Goal: Task Accomplishment & Management: Manage account settings

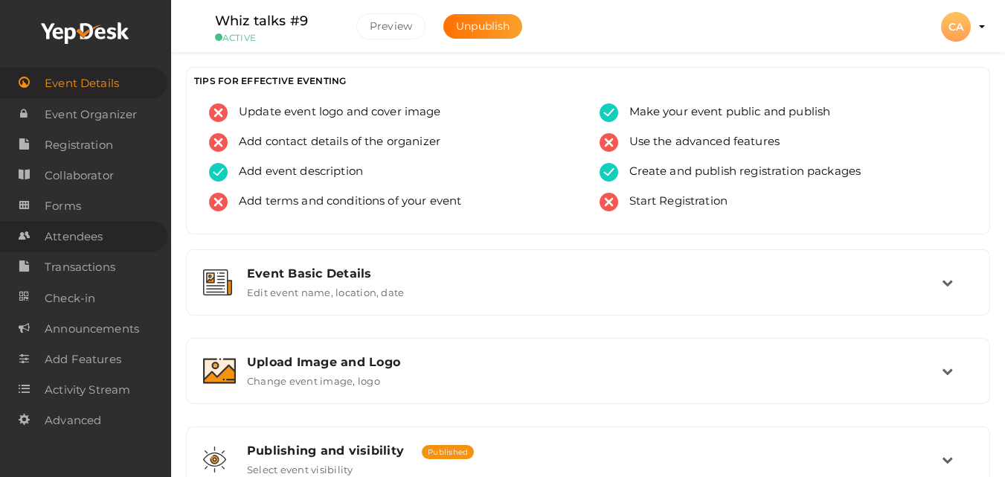
click at [54, 231] on span "Attendees" at bounding box center [74, 237] width 58 height 30
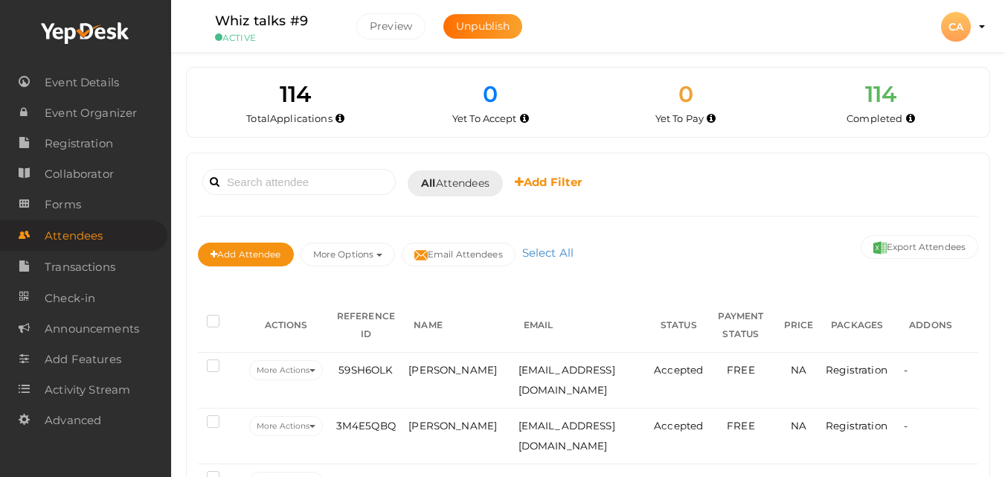
click at [952, 32] on div "CA" at bounding box center [956, 27] width 30 height 30
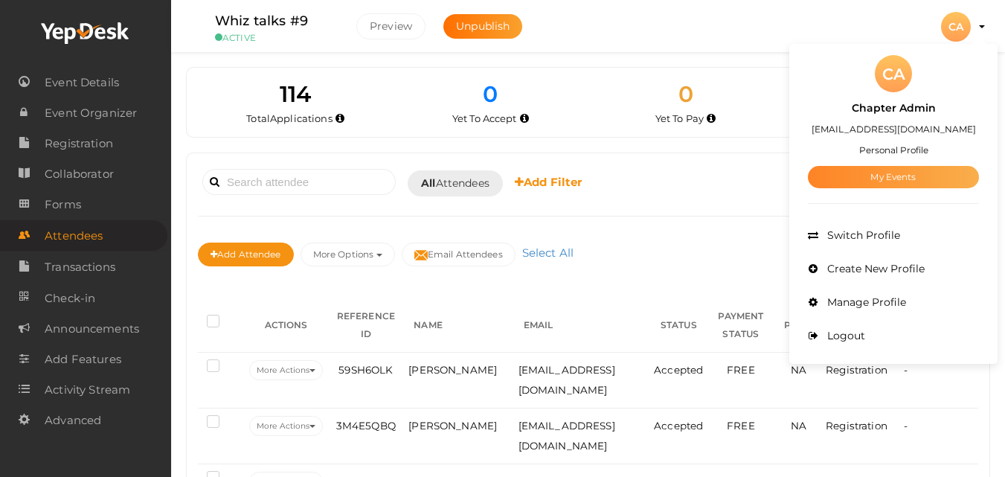
click at [906, 177] on link "My Events" at bounding box center [893, 177] width 171 height 22
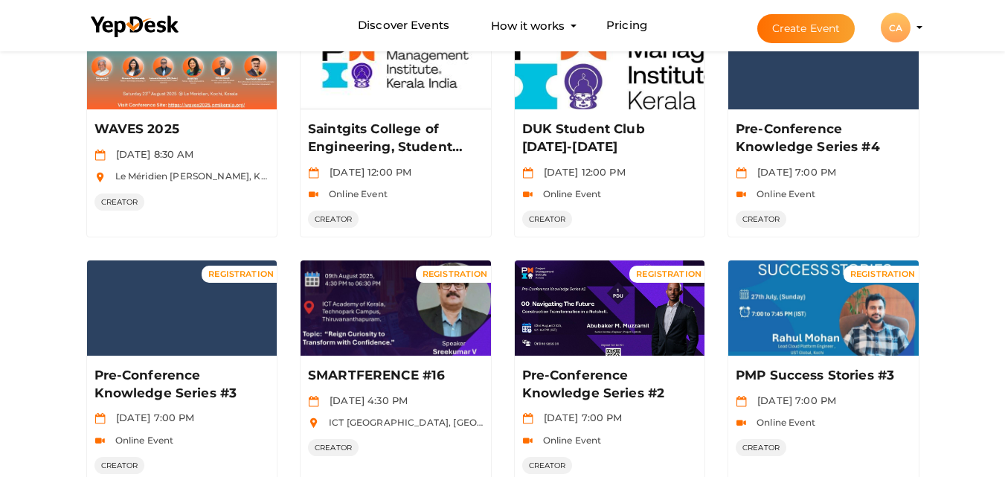
scroll to position [762, 0]
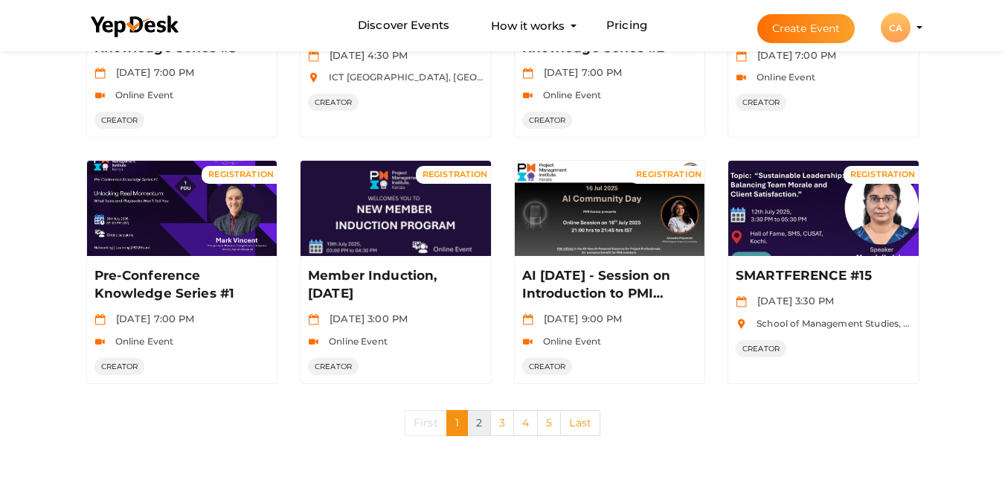
click at [481, 421] on link "2" at bounding box center [479, 423] width 24 height 26
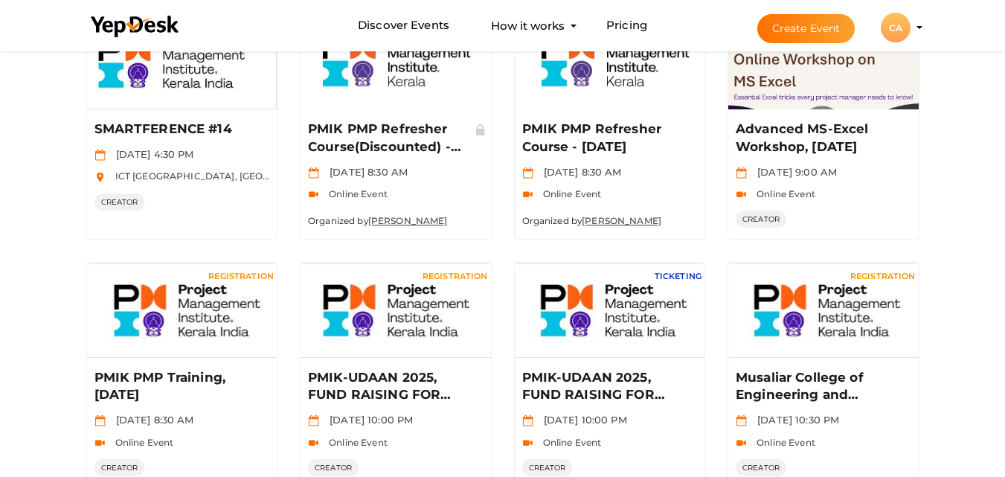
scroll to position [764, 0]
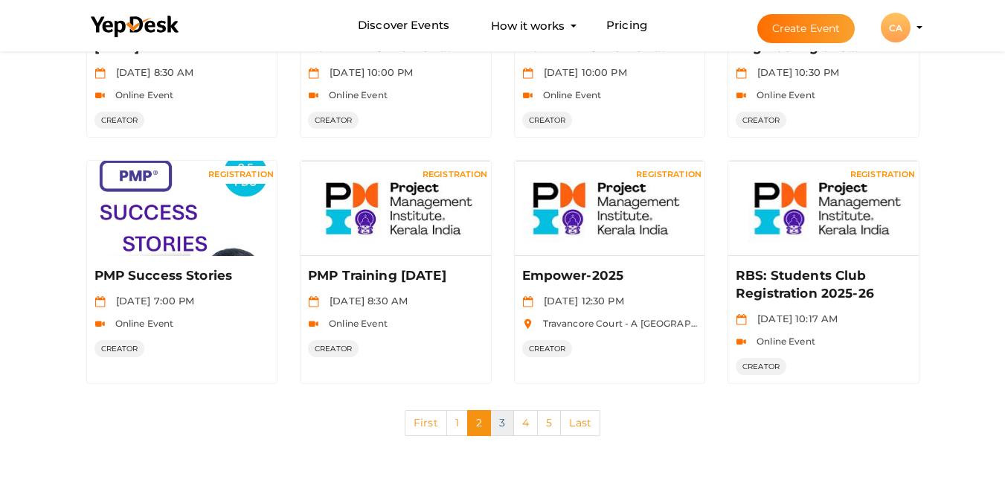
click at [502, 420] on link "3" at bounding box center [502, 423] width 24 height 26
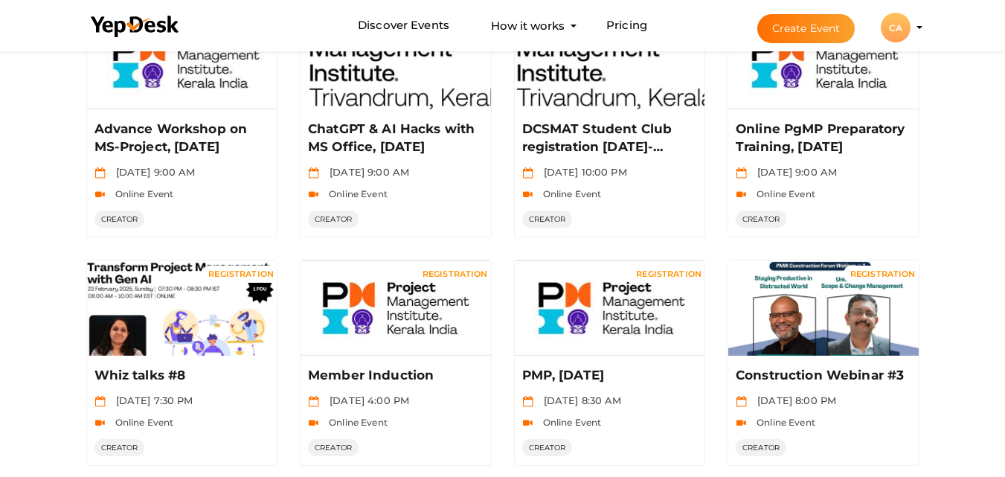
scroll to position [744, 0]
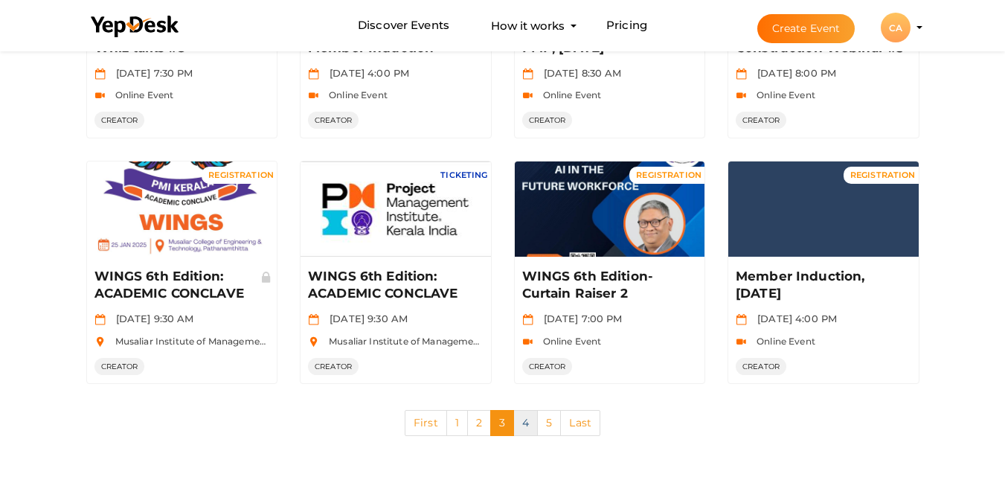
click at [526, 425] on link "4" at bounding box center [525, 423] width 25 height 26
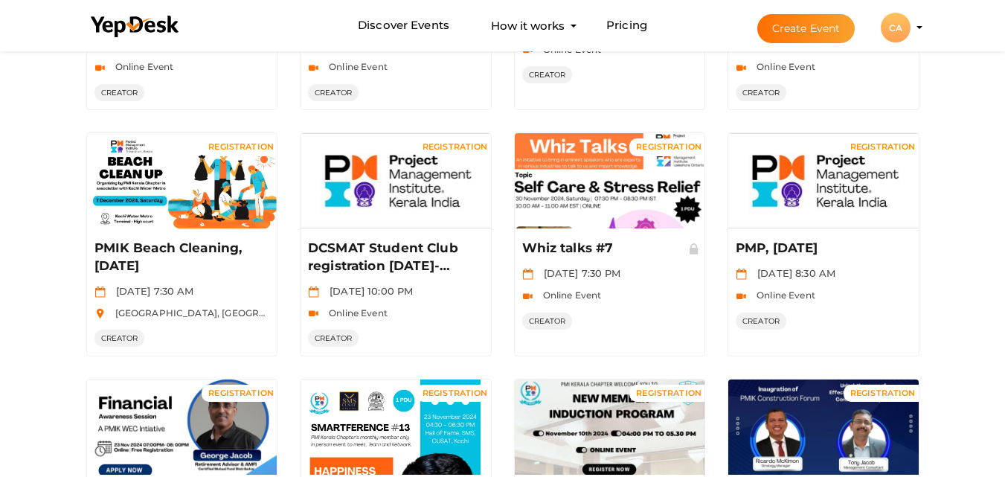
scroll to position [406, 0]
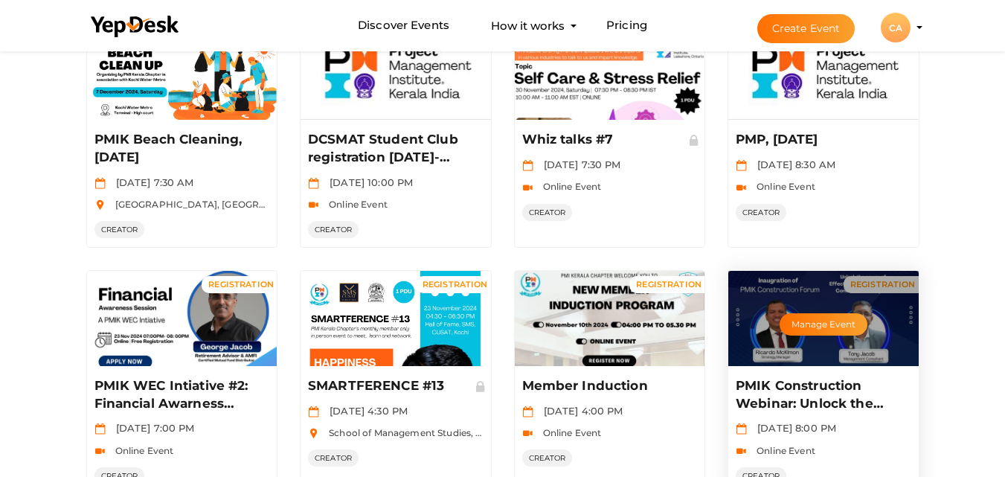
click at [815, 345] on div "Manage Event" at bounding box center [823, 318] width 190 height 95
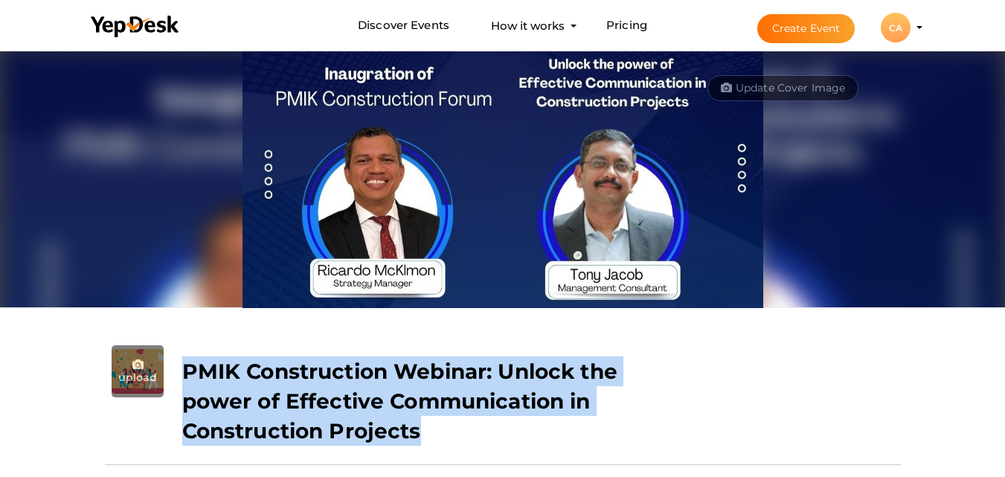
drag, startPoint x: 180, startPoint y: 369, endPoint x: 396, endPoint y: 452, distance: 231.2
click at [396, 345] on div "upload PMIK Construction Webinar: Unlock the power of Effective Communication i…" at bounding box center [503, 345] width 796 height 0
copy div "PMIK Construction Webinar: Unlock the power of Effective Communication in Const…"
